Goal: Task Accomplishment & Management: Use online tool/utility

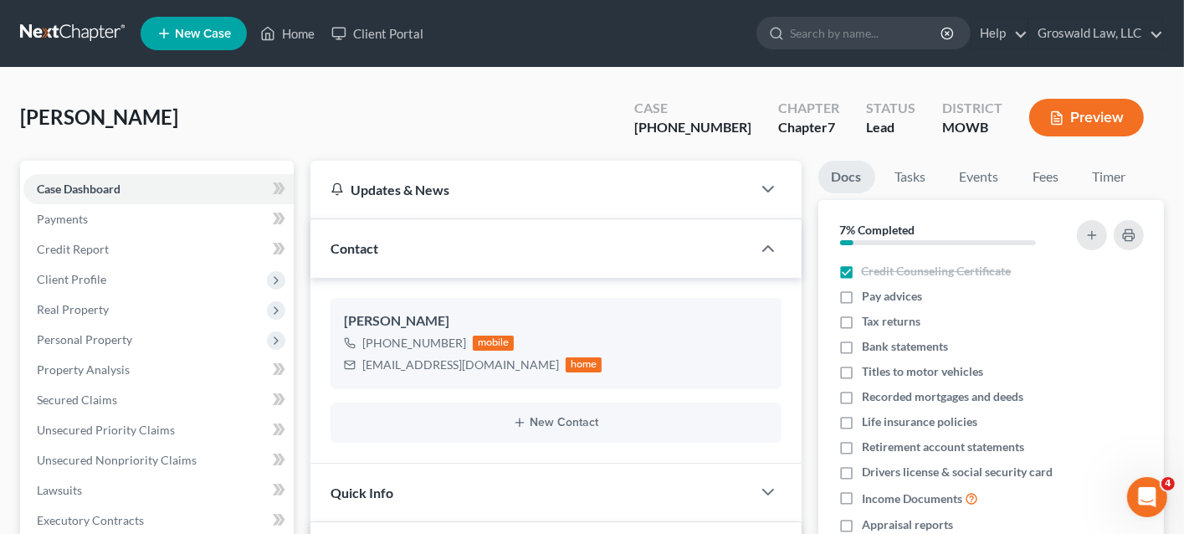
scroll to position [727, 0]
click at [274, 43] on icon at bounding box center [267, 33] width 15 height 20
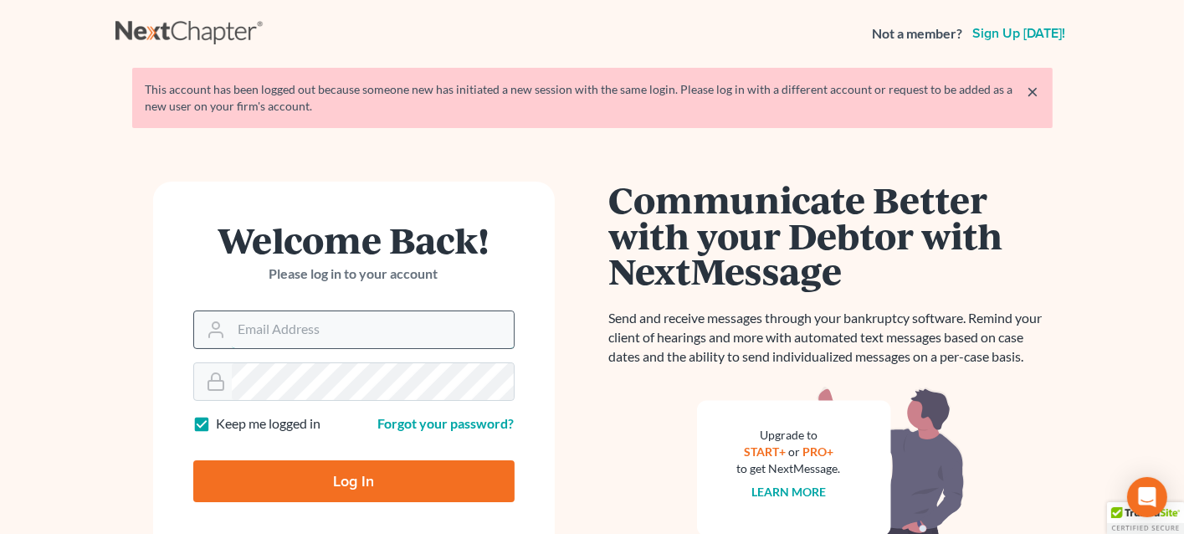
click at [322, 343] on input "Email Address" at bounding box center [373, 329] width 282 height 37
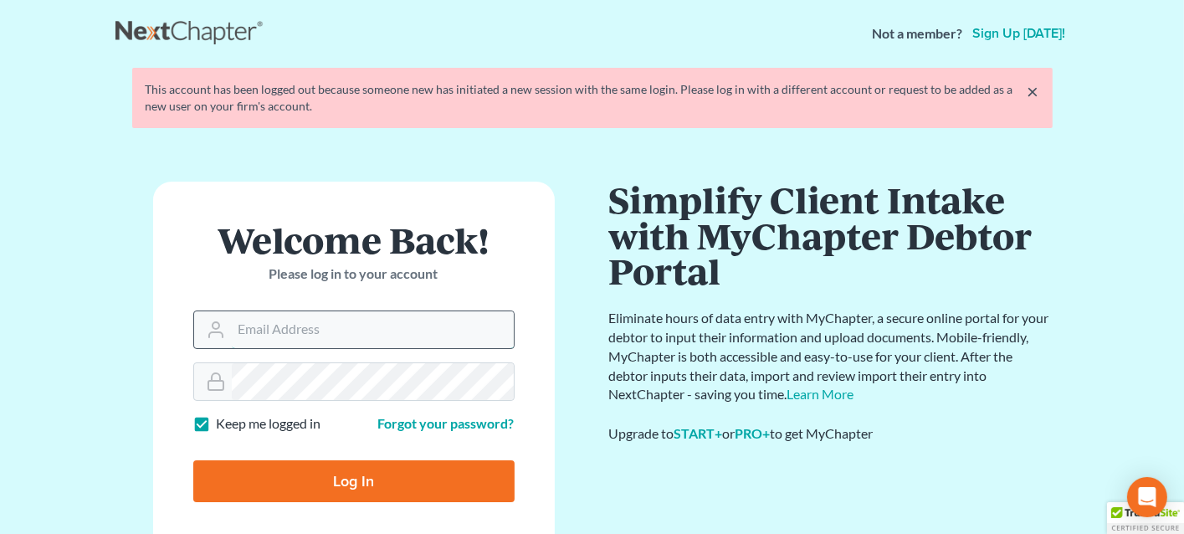
type input "[PERSON_NAME][EMAIL_ADDRESS][DOMAIN_NAME]"
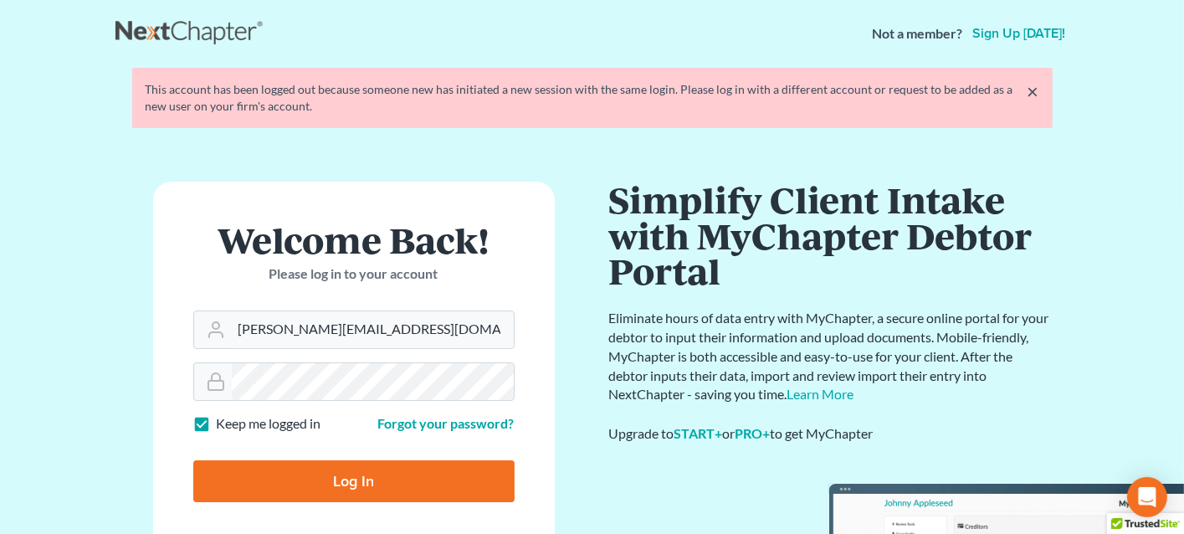
click at [358, 493] on input "Log In" at bounding box center [353, 481] width 321 height 42
type input "Thinking..."
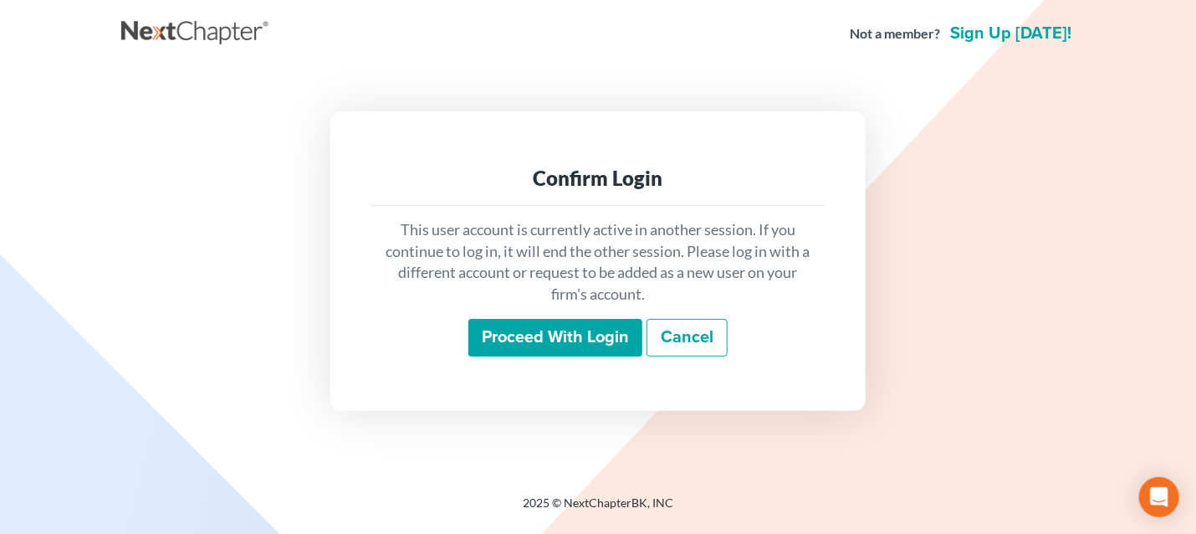
click at [569, 356] on div "Proceed with login Cancel" at bounding box center [598, 338] width 428 height 39
click at [561, 335] on input "Proceed with login" at bounding box center [555, 338] width 174 height 38
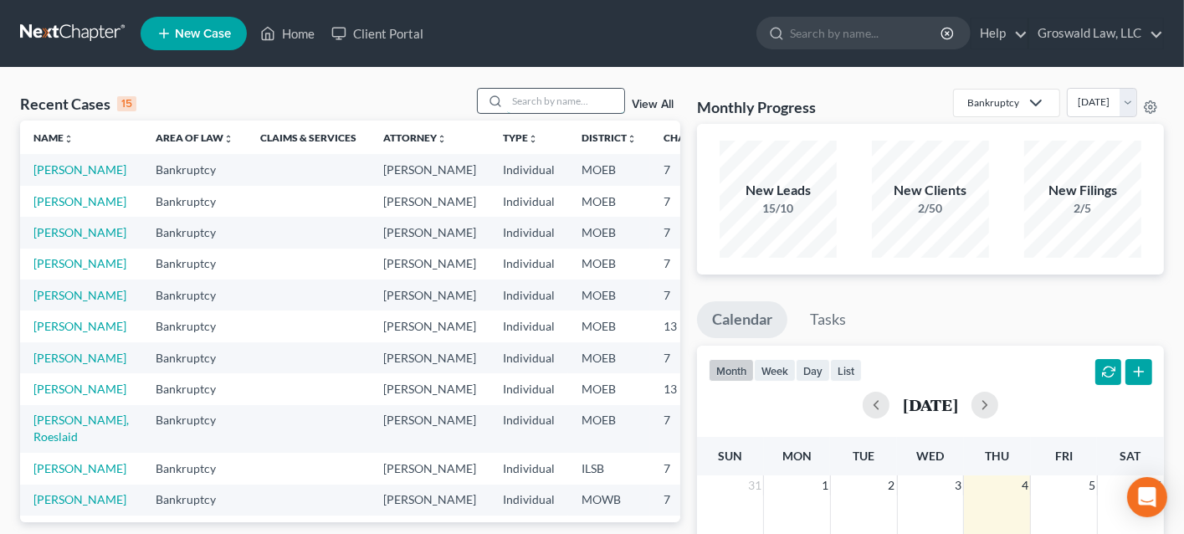
click at [574, 102] on input "search" at bounding box center [565, 101] width 117 height 24
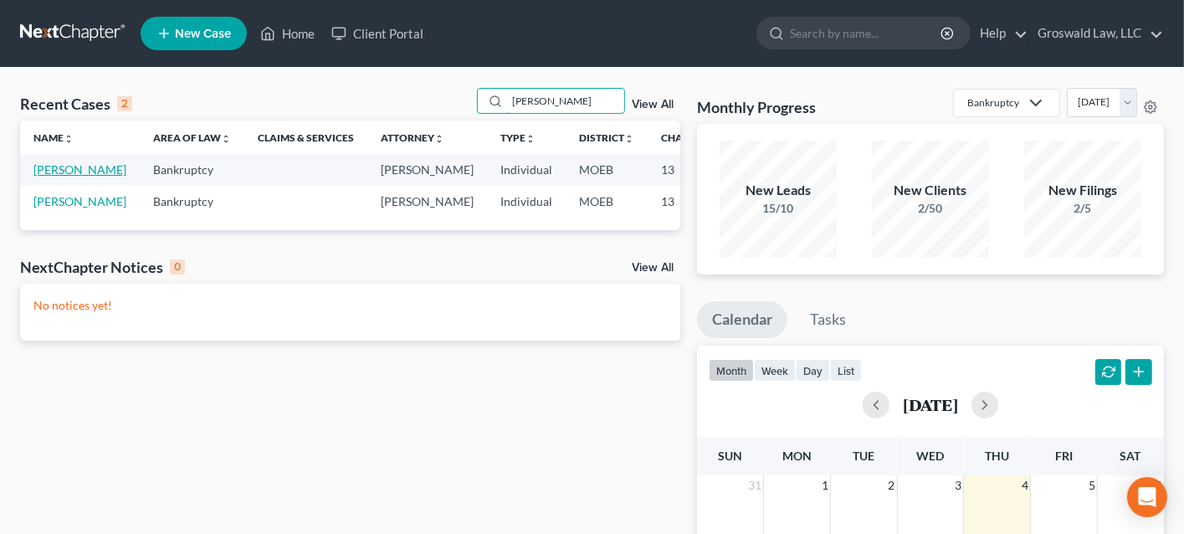
type input "[PERSON_NAME]"
click at [54, 177] on link "[PERSON_NAME]" at bounding box center [79, 169] width 93 height 14
select select "6"
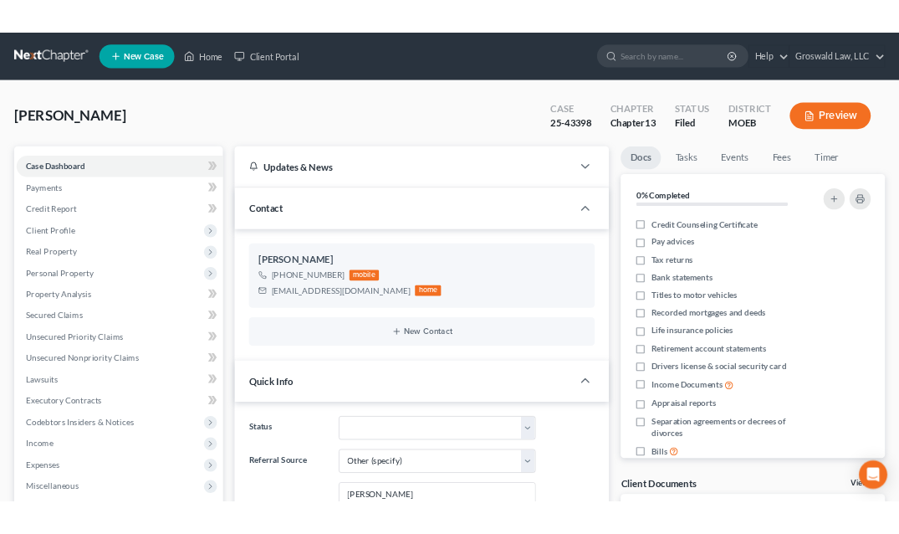
scroll to position [468, 0]
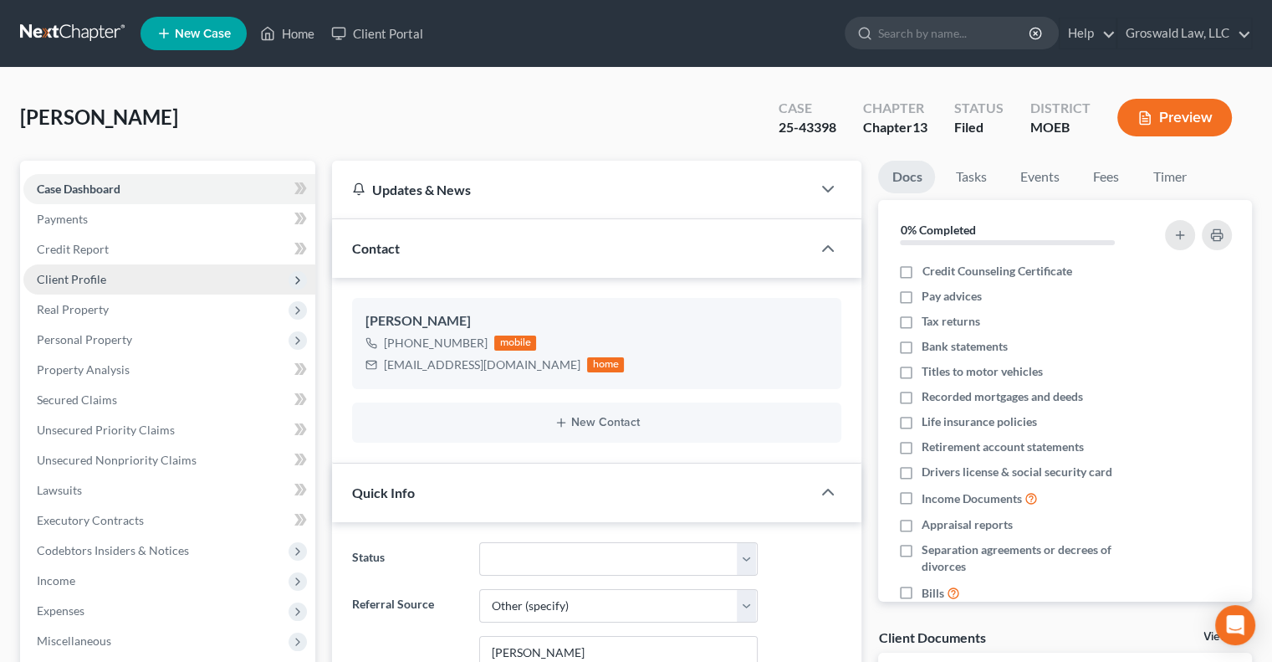
click at [67, 279] on span "Client Profile" at bounding box center [71, 279] width 69 height 14
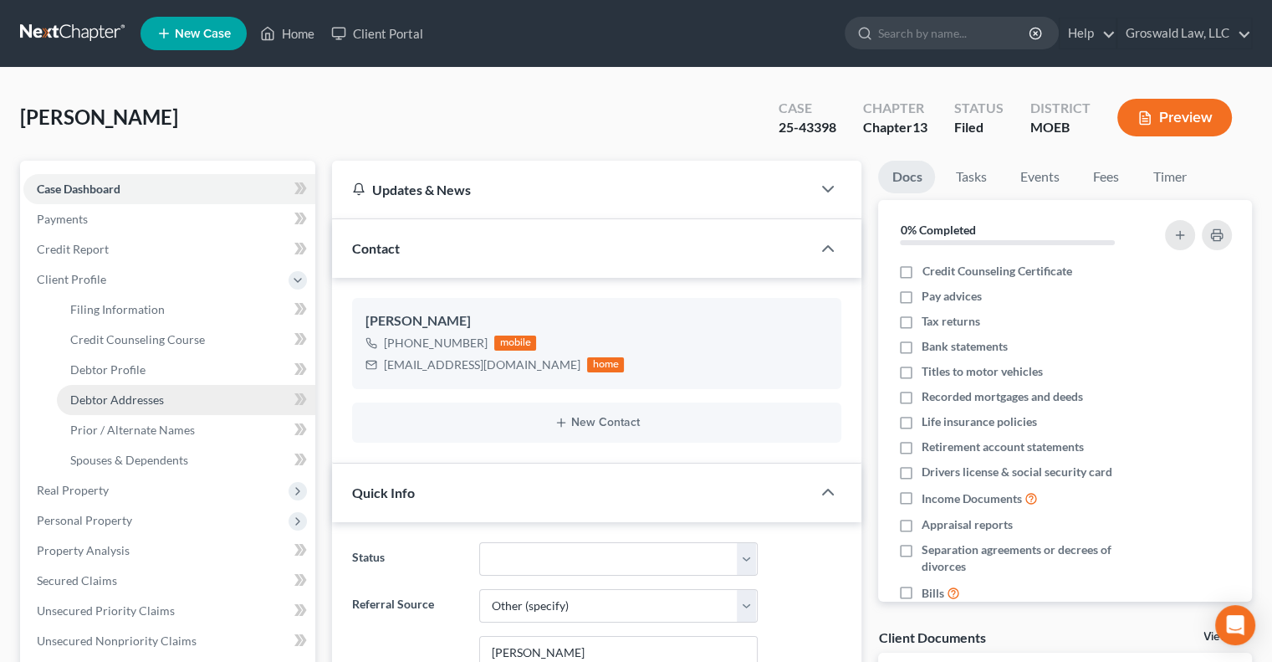
click at [139, 404] on span "Debtor Addresses" at bounding box center [117, 399] width 94 height 14
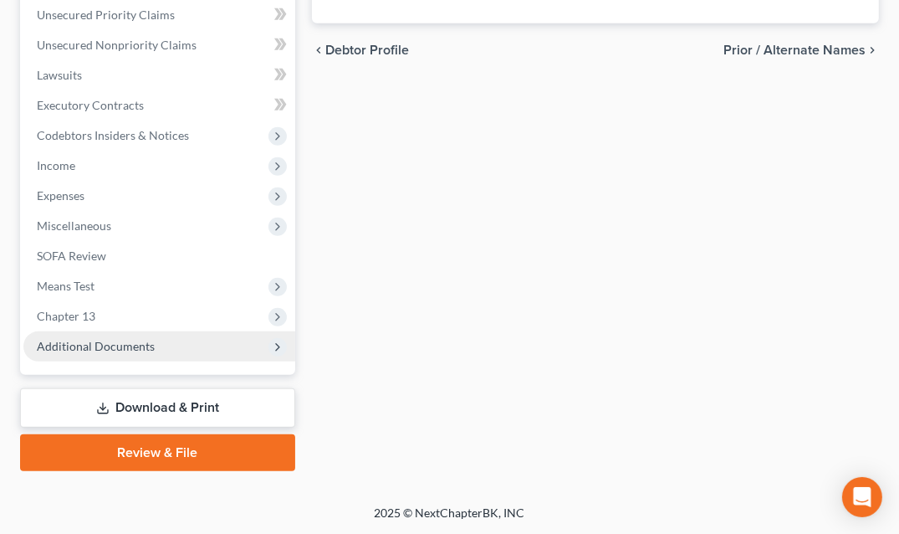
click at [105, 347] on span "Additional Documents" at bounding box center [96, 346] width 118 height 14
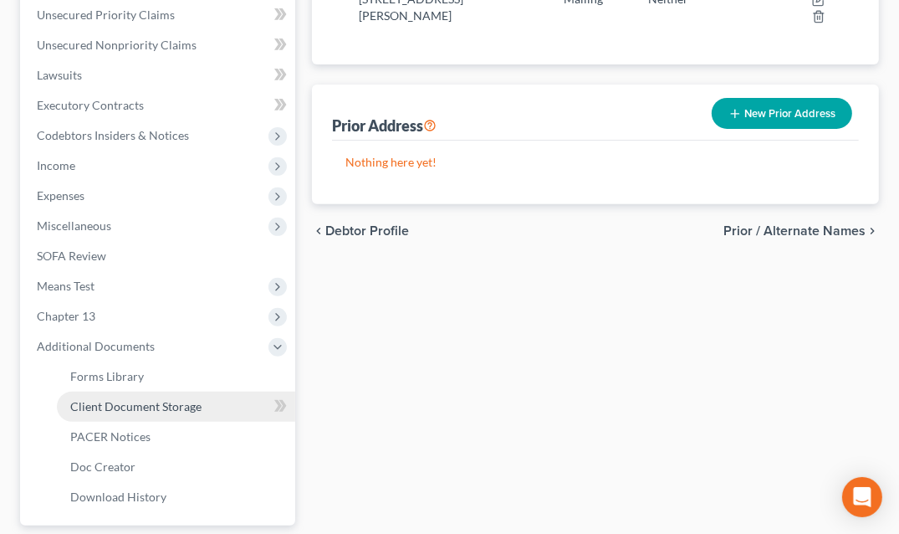
click at [131, 411] on span "Client Document Storage" at bounding box center [135, 406] width 131 height 14
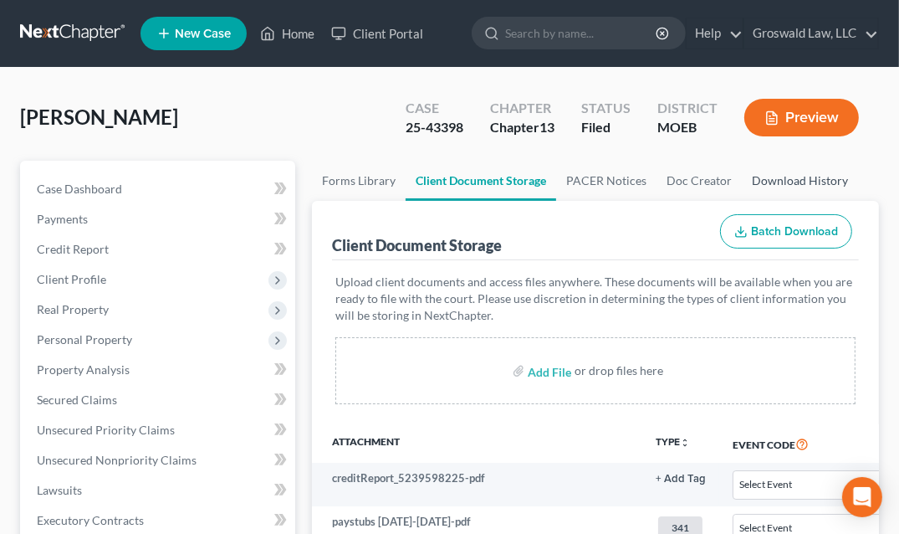
click at [798, 190] on link "Download History" at bounding box center [800, 181] width 116 height 40
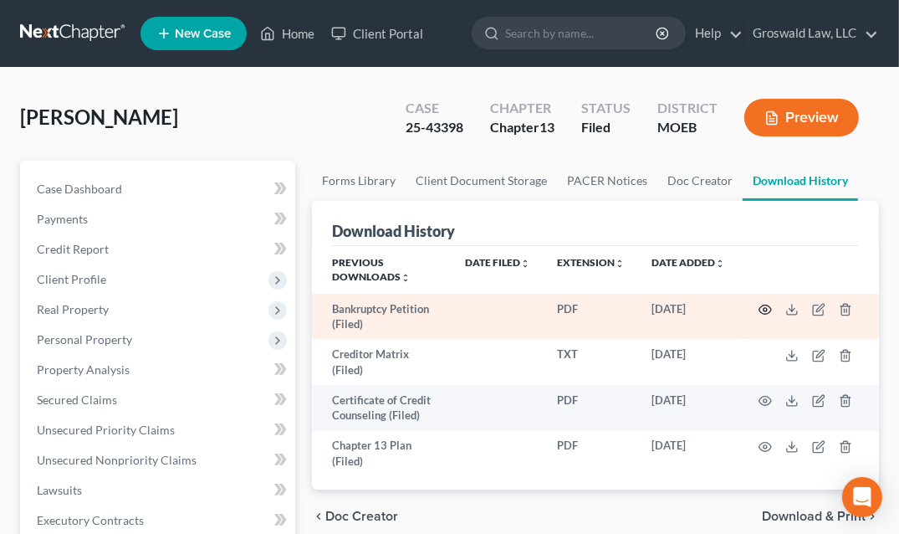
click at [767, 308] on circle "button" at bounding box center [765, 309] width 3 height 3
